Goal: Task Accomplishment & Management: Complete application form

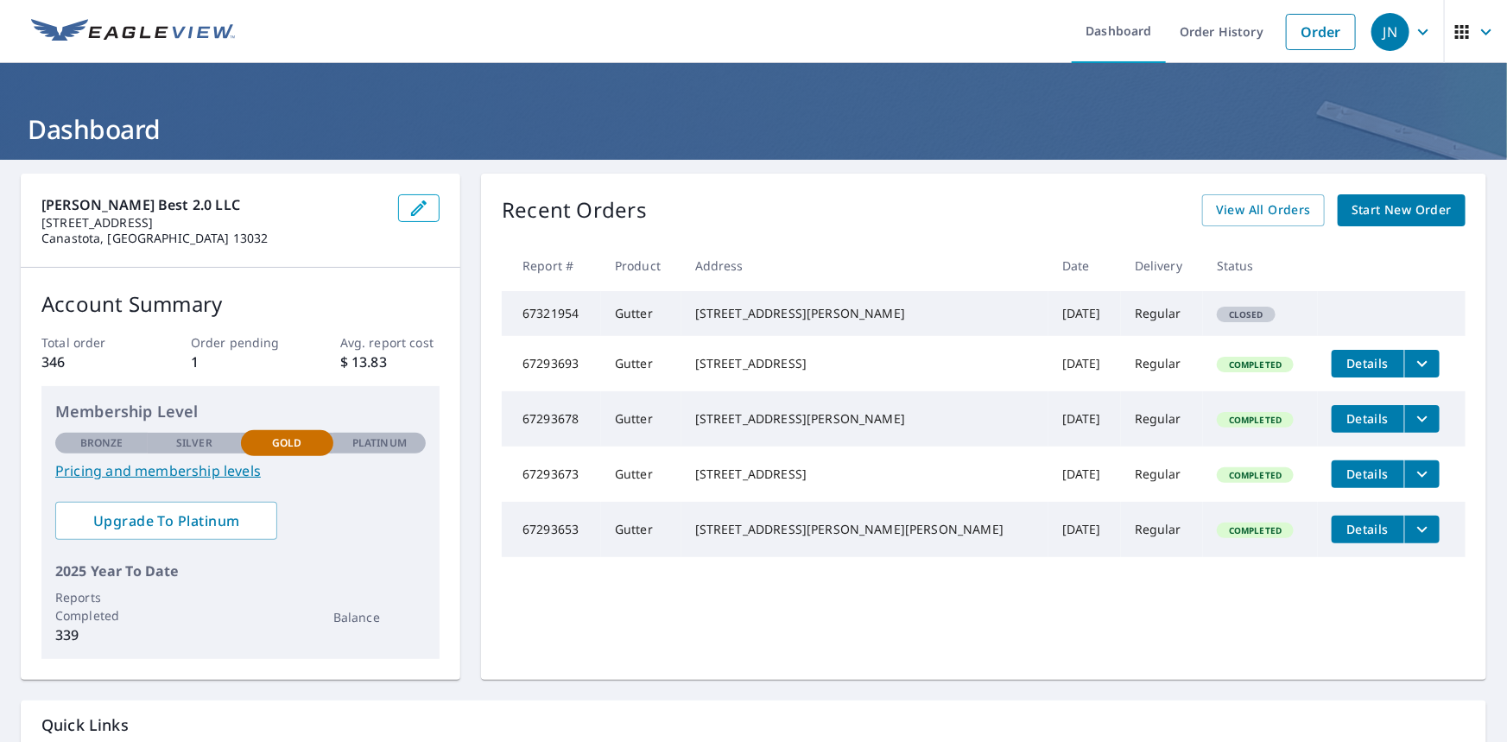
click at [1380, 212] on span "Start New Order" at bounding box center [1401, 210] width 100 height 22
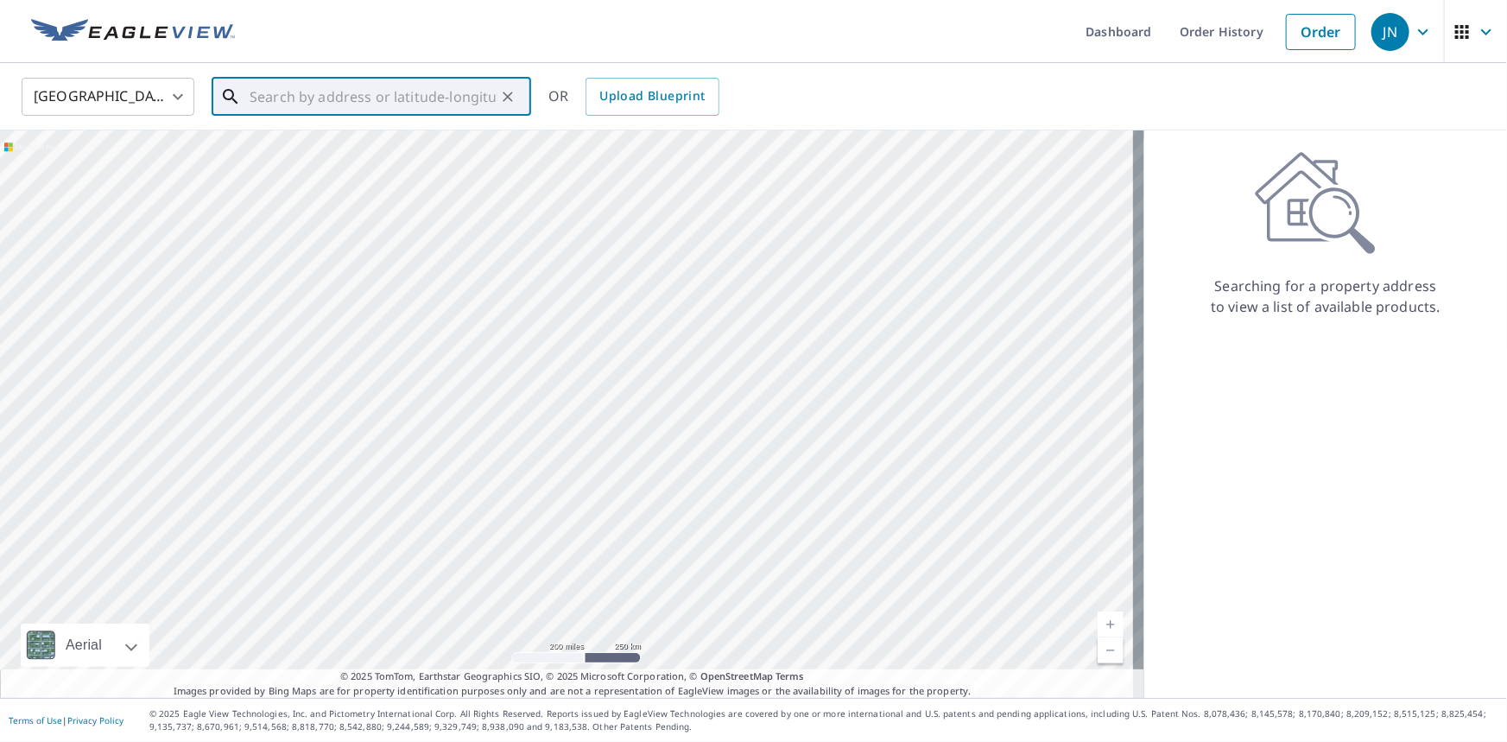
click at [293, 100] on input "text" at bounding box center [373, 97] width 246 height 48
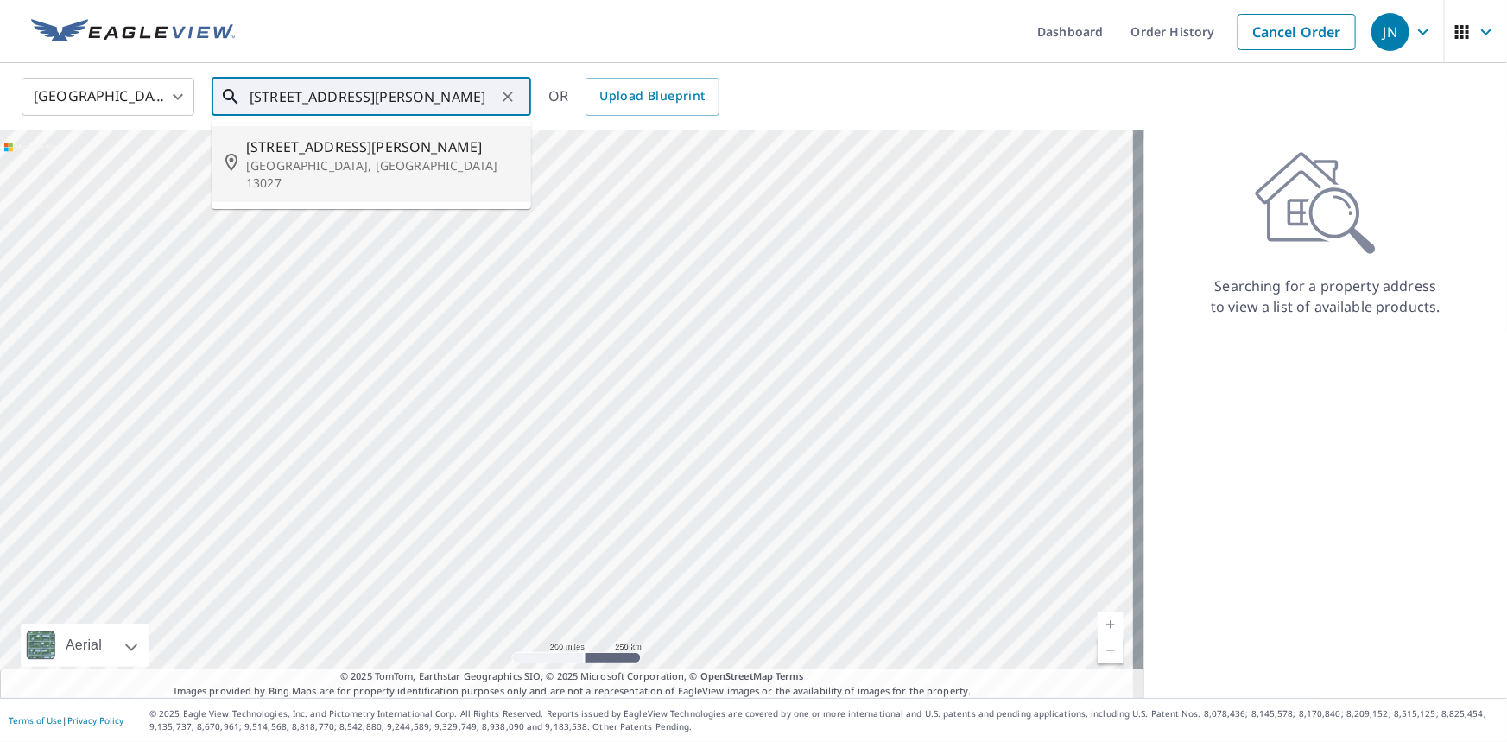
click at [285, 155] on span "[STREET_ADDRESS][PERSON_NAME]" at bounding box center [381, 146] width 271 height 21
type input "[STREET_ADDRESS][PERSON_NAME]"
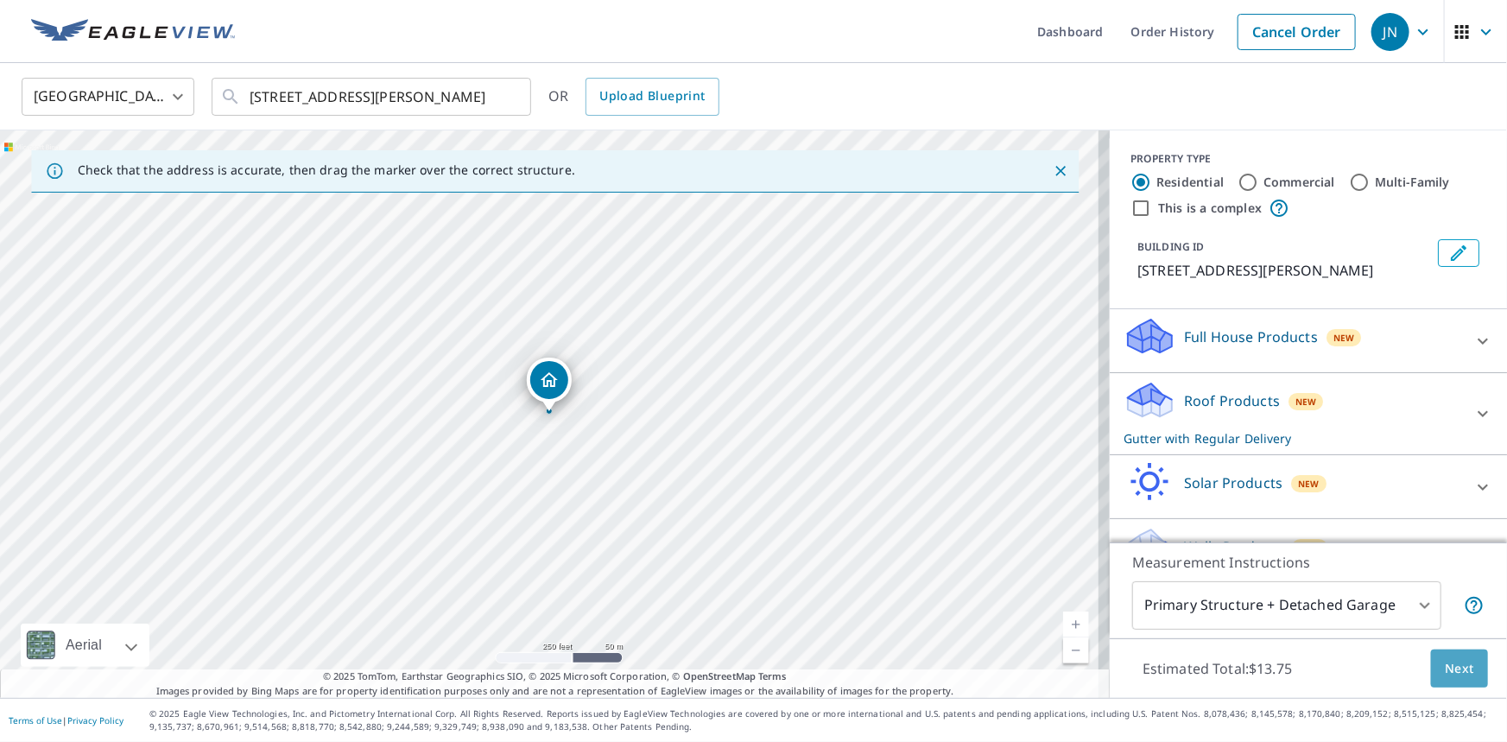
click at [1445, 662] on span "Next" at bounding box center [1458, 669] width 29 height 22
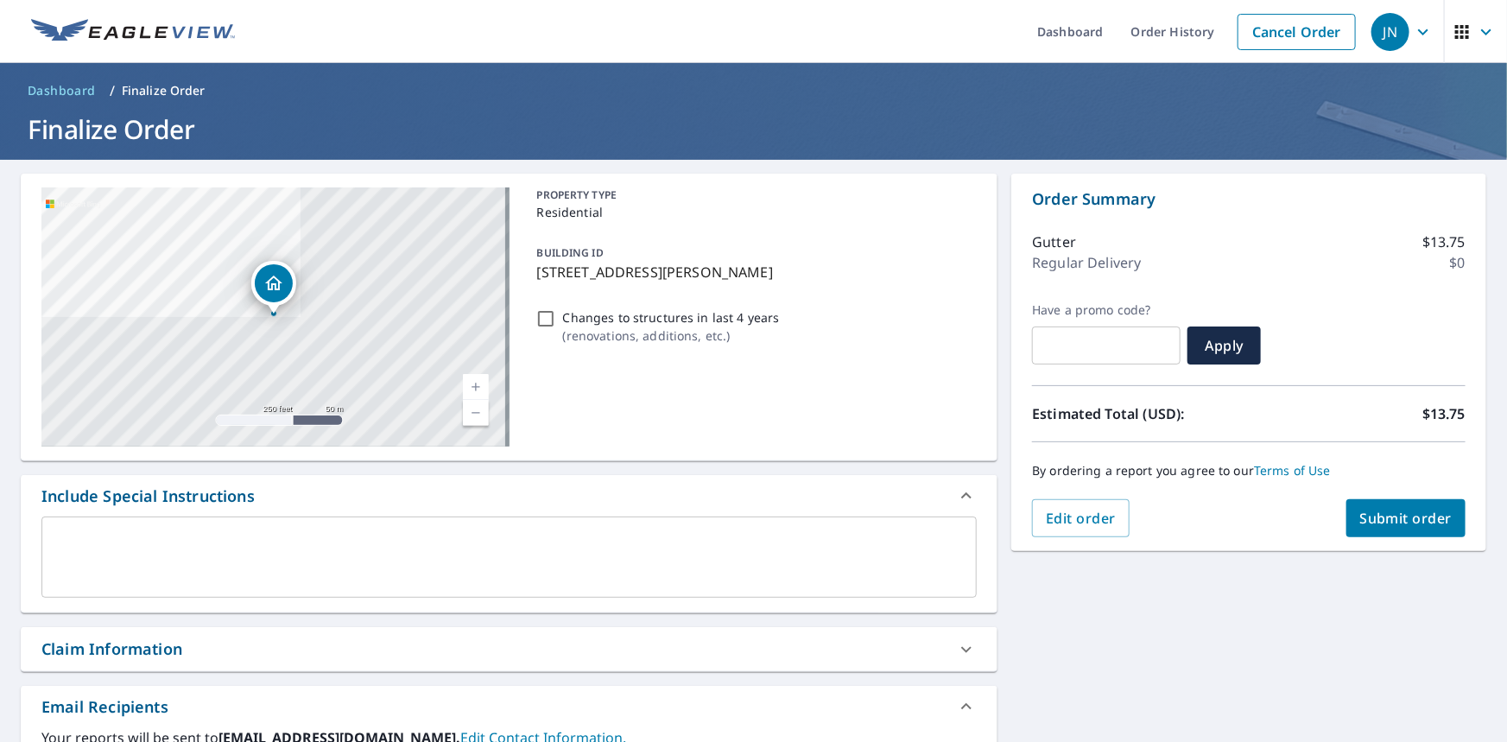
click at [1398, 517] on span "Submit order" at bounding box center [1406, 518] width 92 height 19
checkbox input "true"
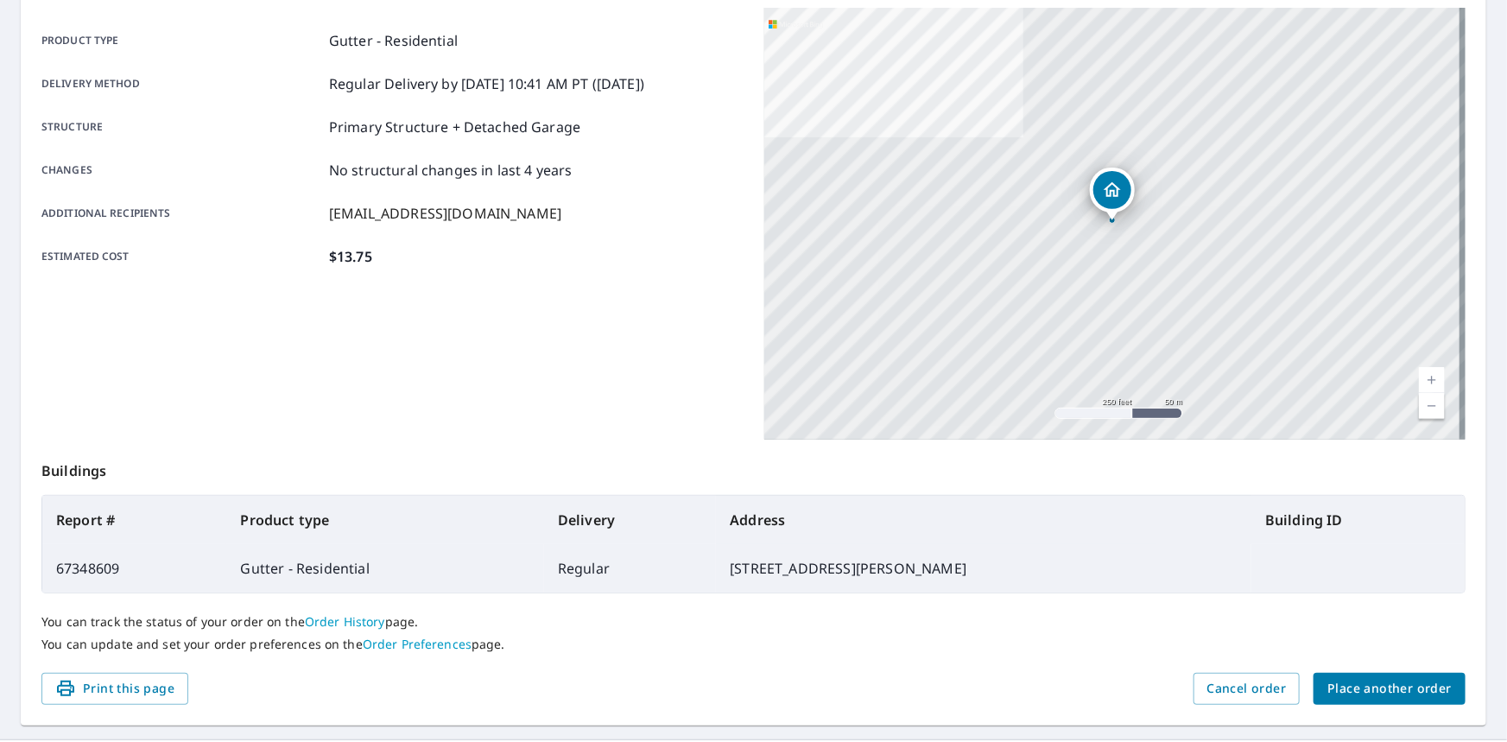
scroll to position [274, 0]
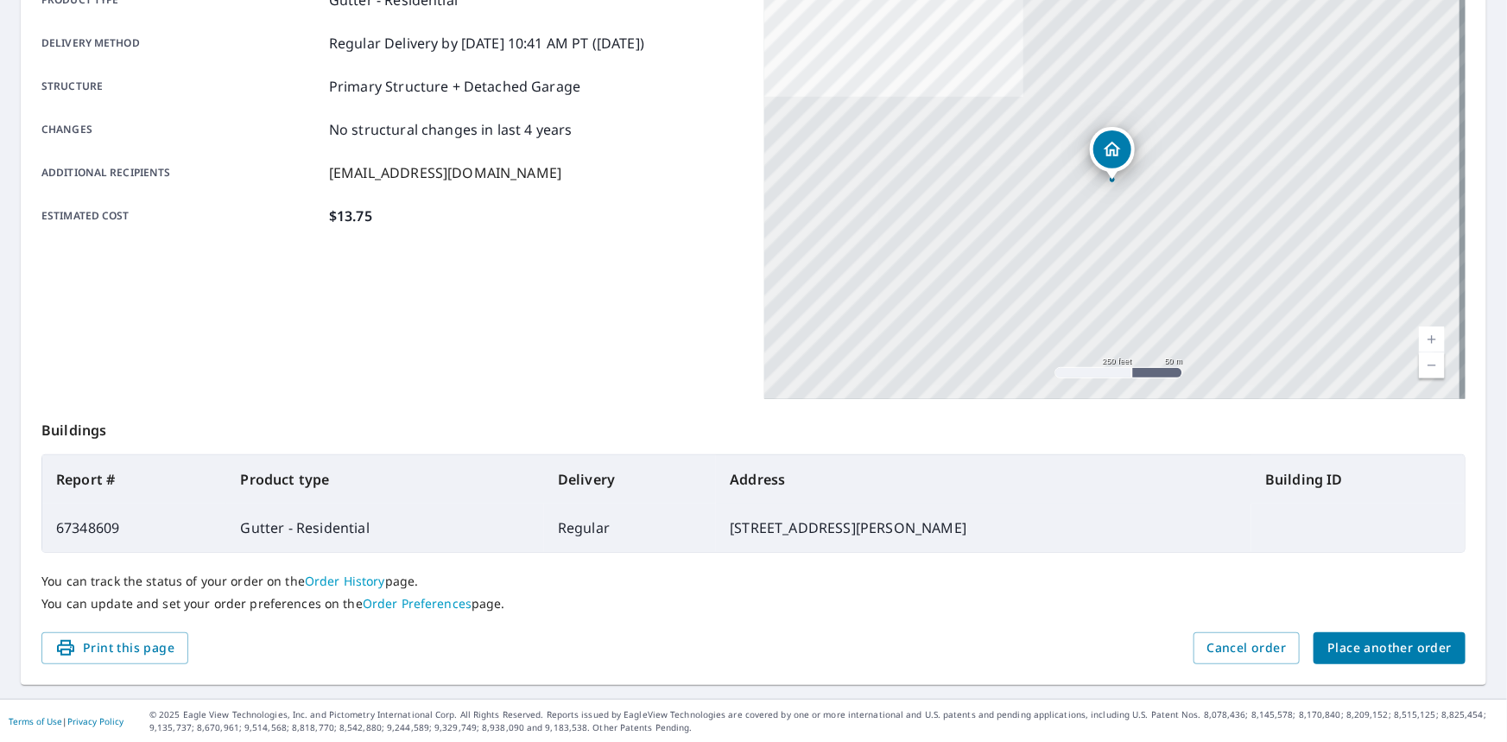
click at [1390, 635] on button "Place another order" at bounding box center [1389, 648] width 152 height 32
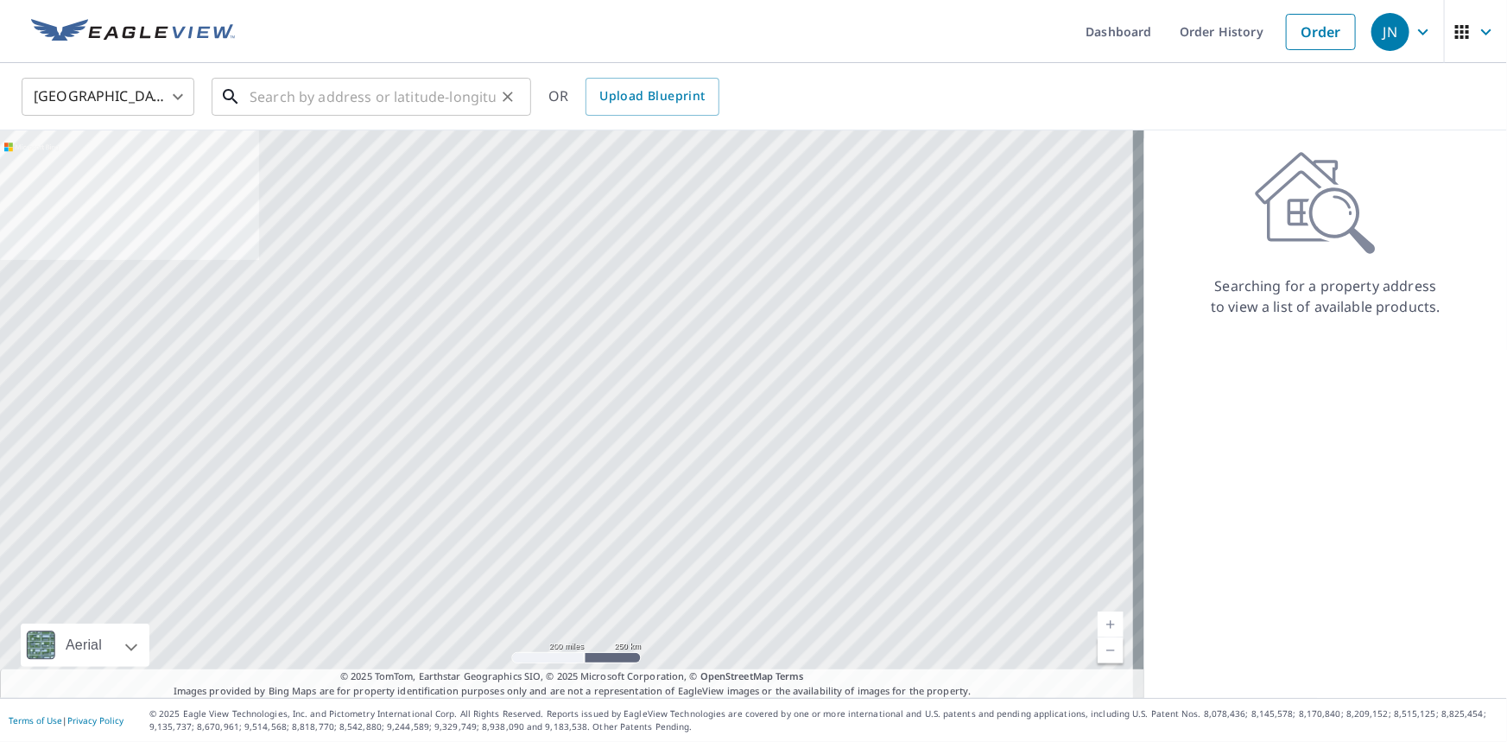
click at [408, 99] on input "text" at bounding box center [373, 97] width 246 height 48
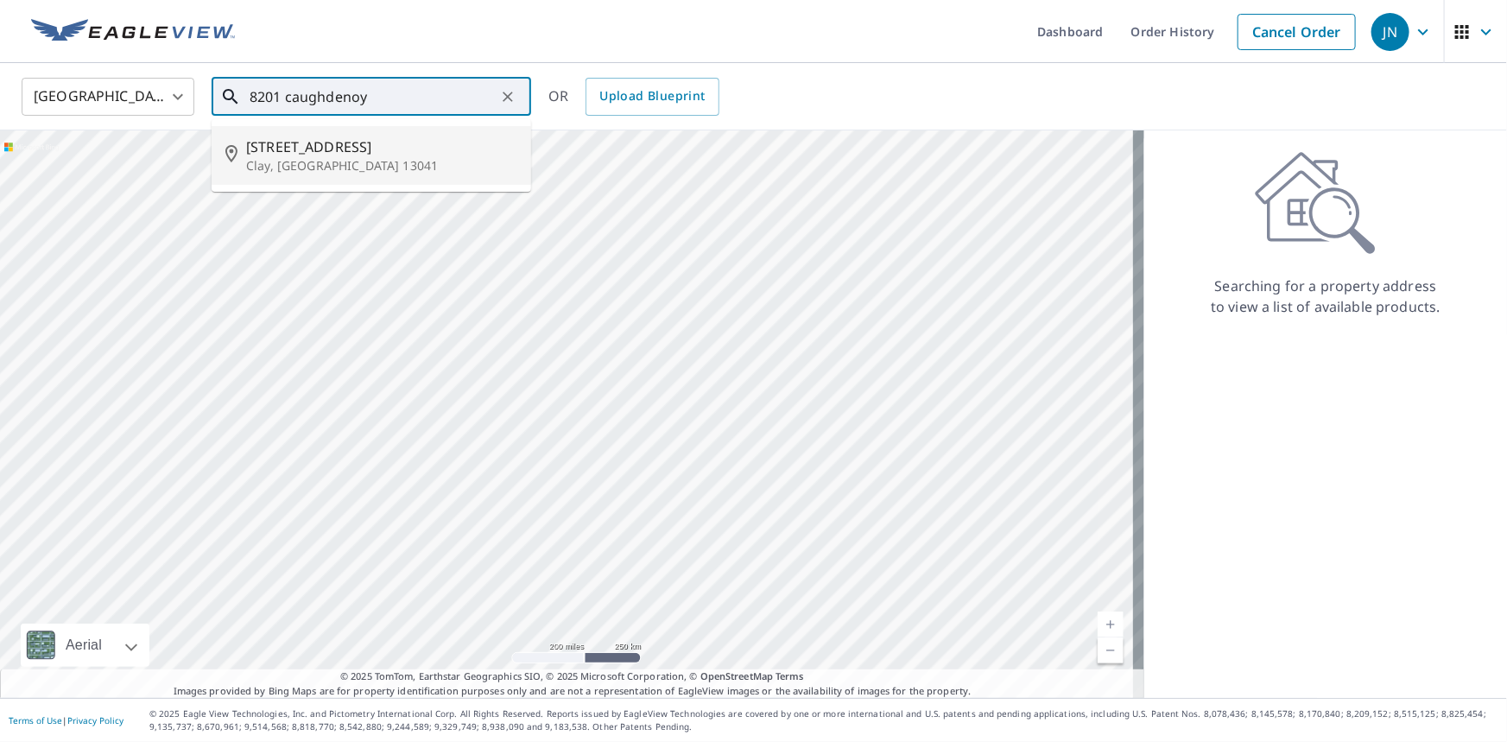
click at [388, 157] on p "Clay, [GEOGRAPHIC_DATA] 13041" at bounding box center [381, 165] width 271 height 17
type input "[STREET_ADDRESS][PERSON_NAME]"
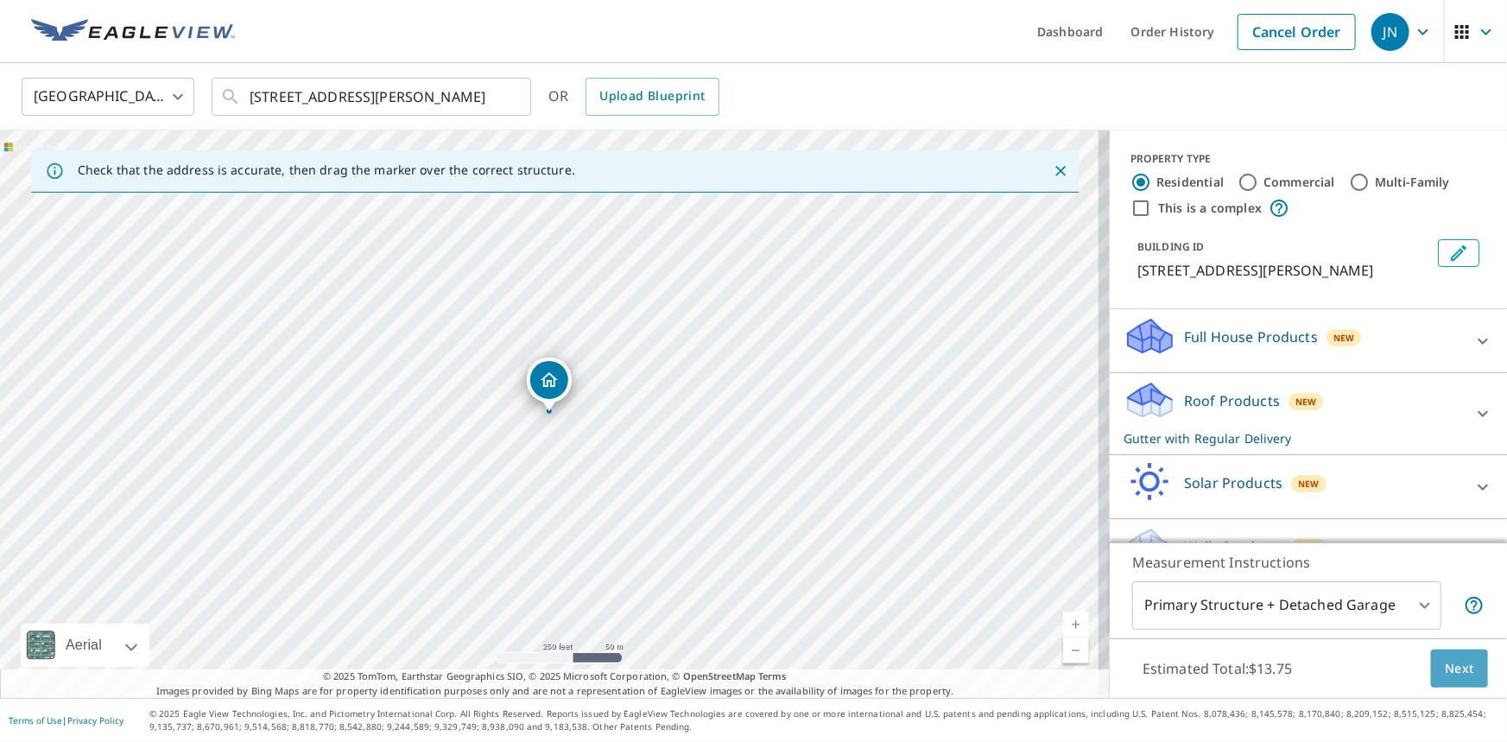
click at [1444, 662] on span "Next" at bounding box center [1458, 669] width 29 height 22
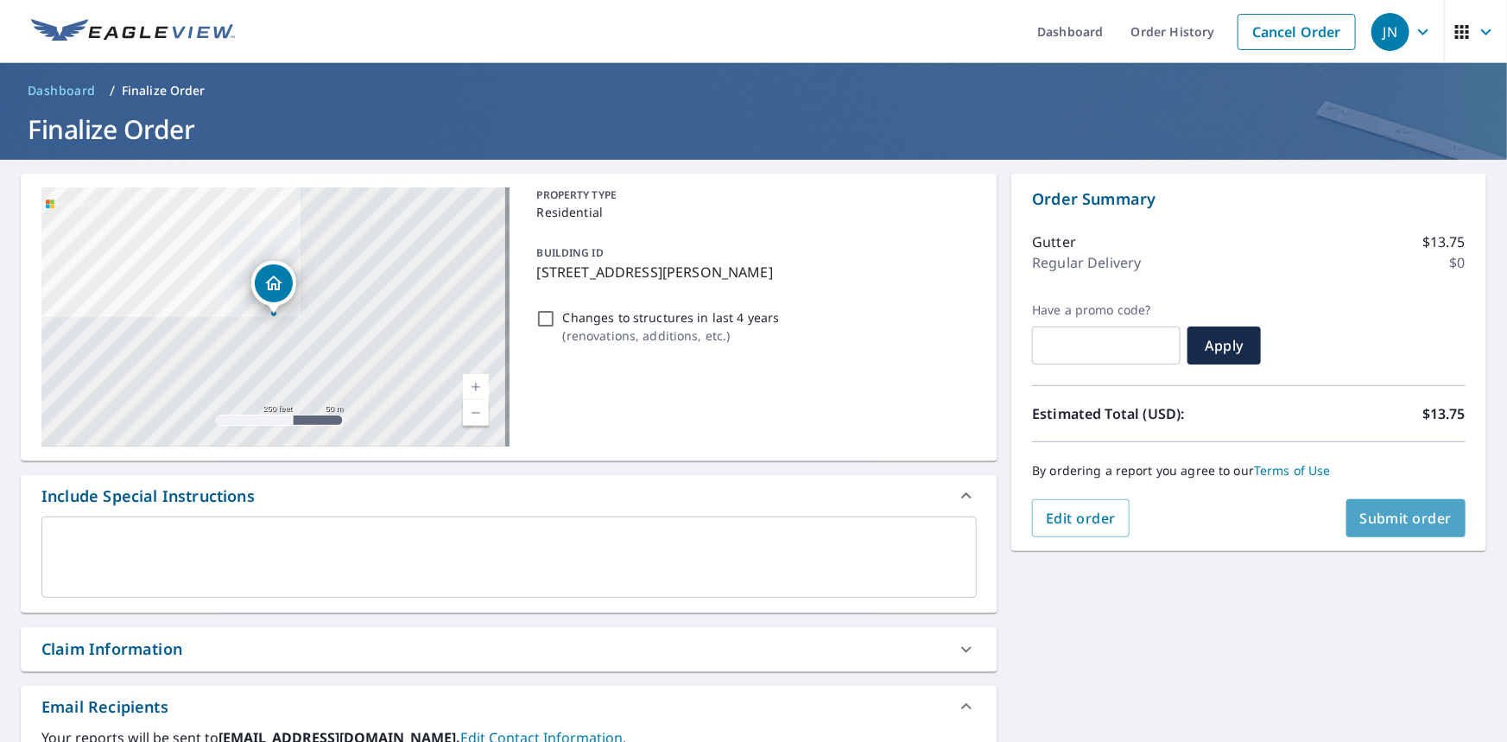
click at [1379, 522] on span "Submit order" at bounding box center [1406, 518] width 92 height 19
checkbox input "true"
